Goal: Register for event/course

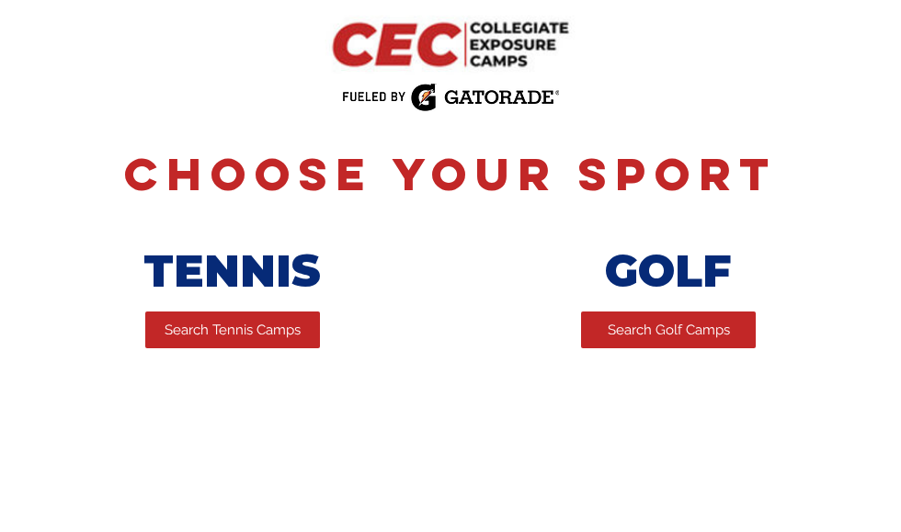
click at [188, 330] on span "Search Tennis Camps" at bounding box center [233, 330] width 136 height 19
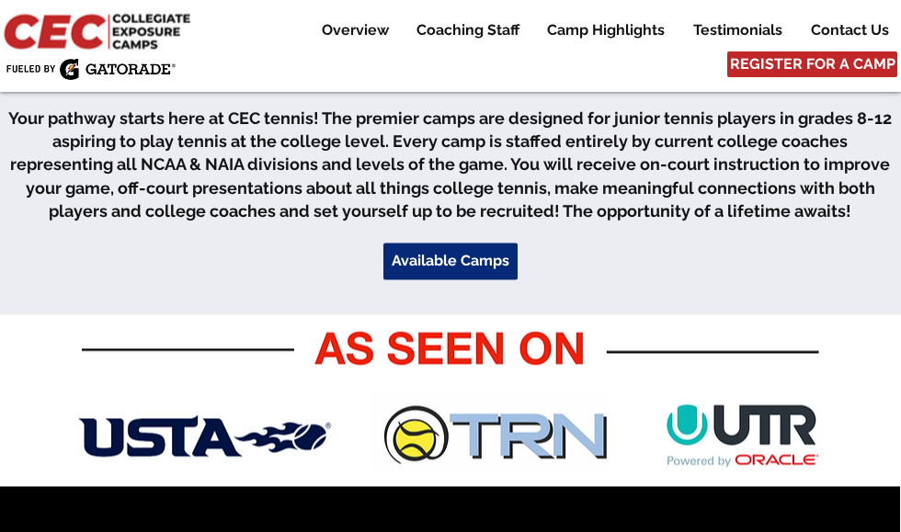
scroll to position [585, 0]
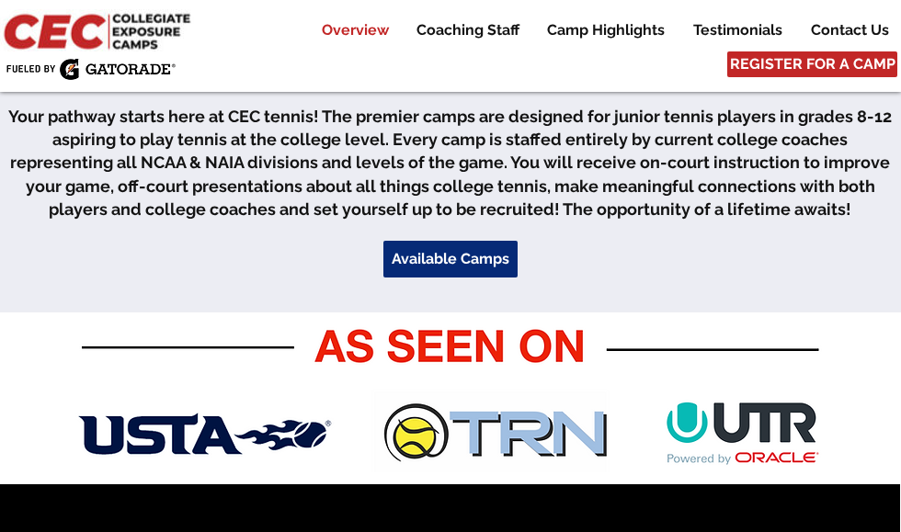
click at [489, 264] on span "Available Camps" at bounding box center [451, 259] width 118 height 20
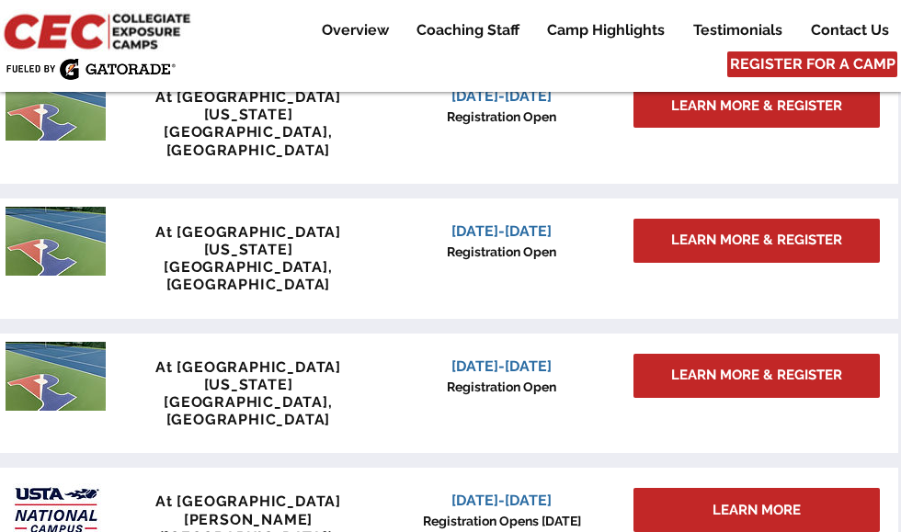
scroll to position [1614, 0]
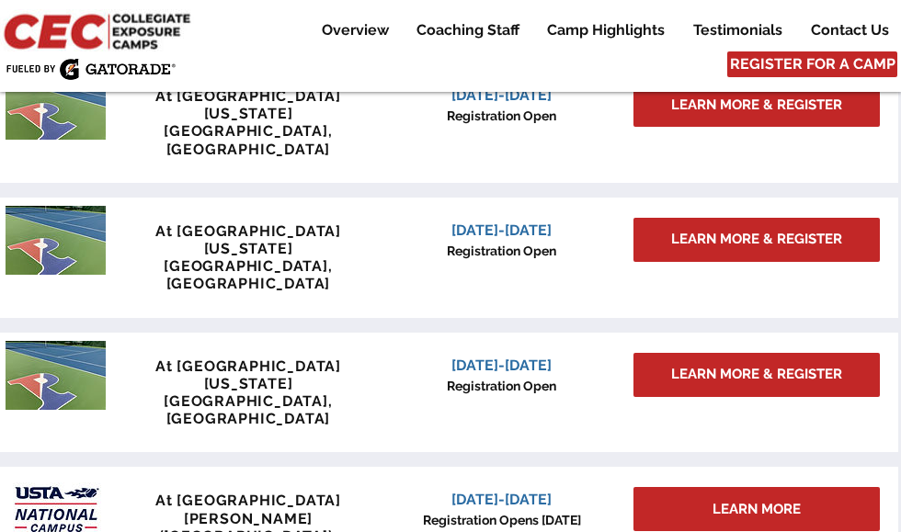
click at [819, 487] on div "LEARN MORE" at bounding box center [756, 509] width 246 height 44
click at [793, 500] on span "LEARN MORE" at bounding box center [756, 509] width 88 height 19
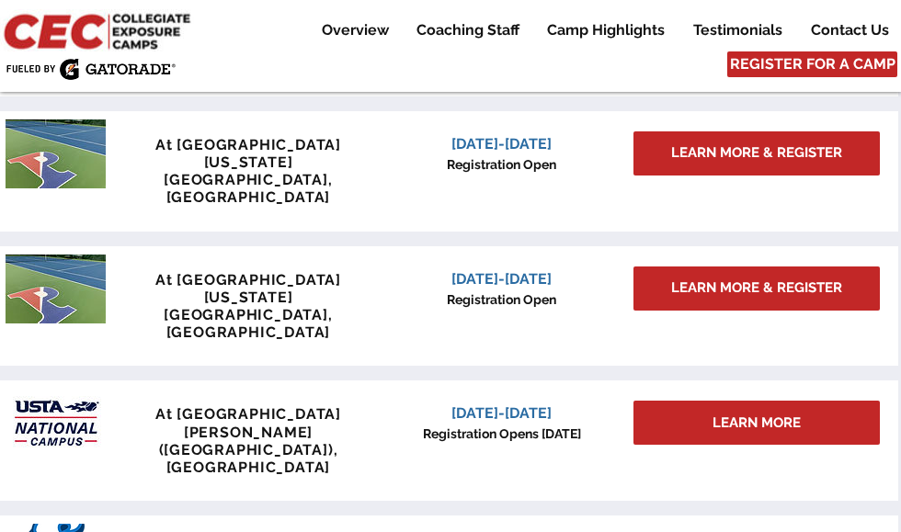
scroll to position [1699, 0]
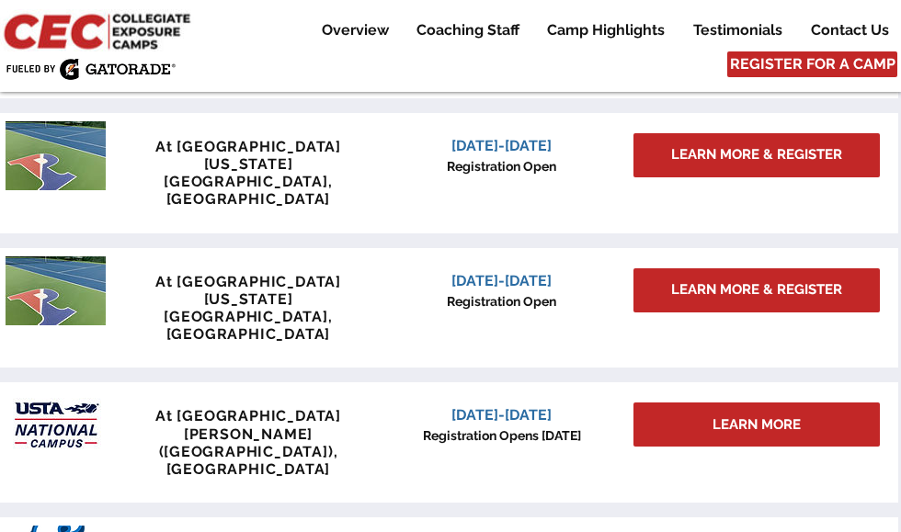
click at [782, 415] on span "LEARN MORE" at bounding box center [756, 424] width 88 height 19
click at [790, 415] on span "LEARN MORE" at bounding box center [756, 424] width 88 height 19
click at [801, 415] on span "LEARN MORE" at bounding box center [756, 424] width 88 height 19
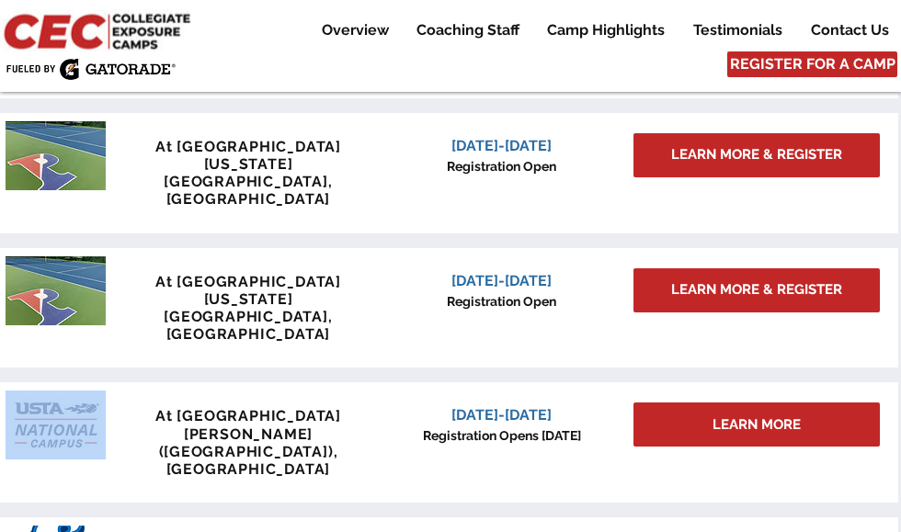
copy div "main content"
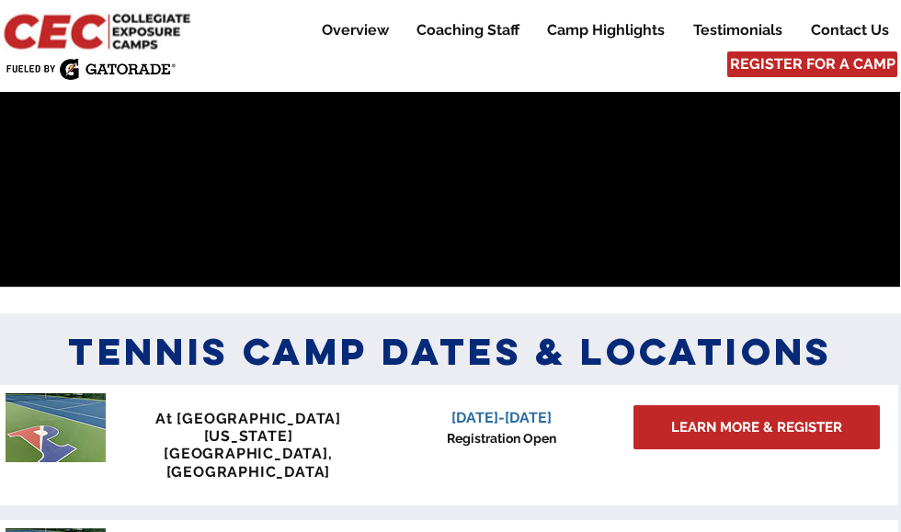
scroll to position [1221, 0]
